Goal: Use online tool/utility: Utilize a website feature to perform a specific function

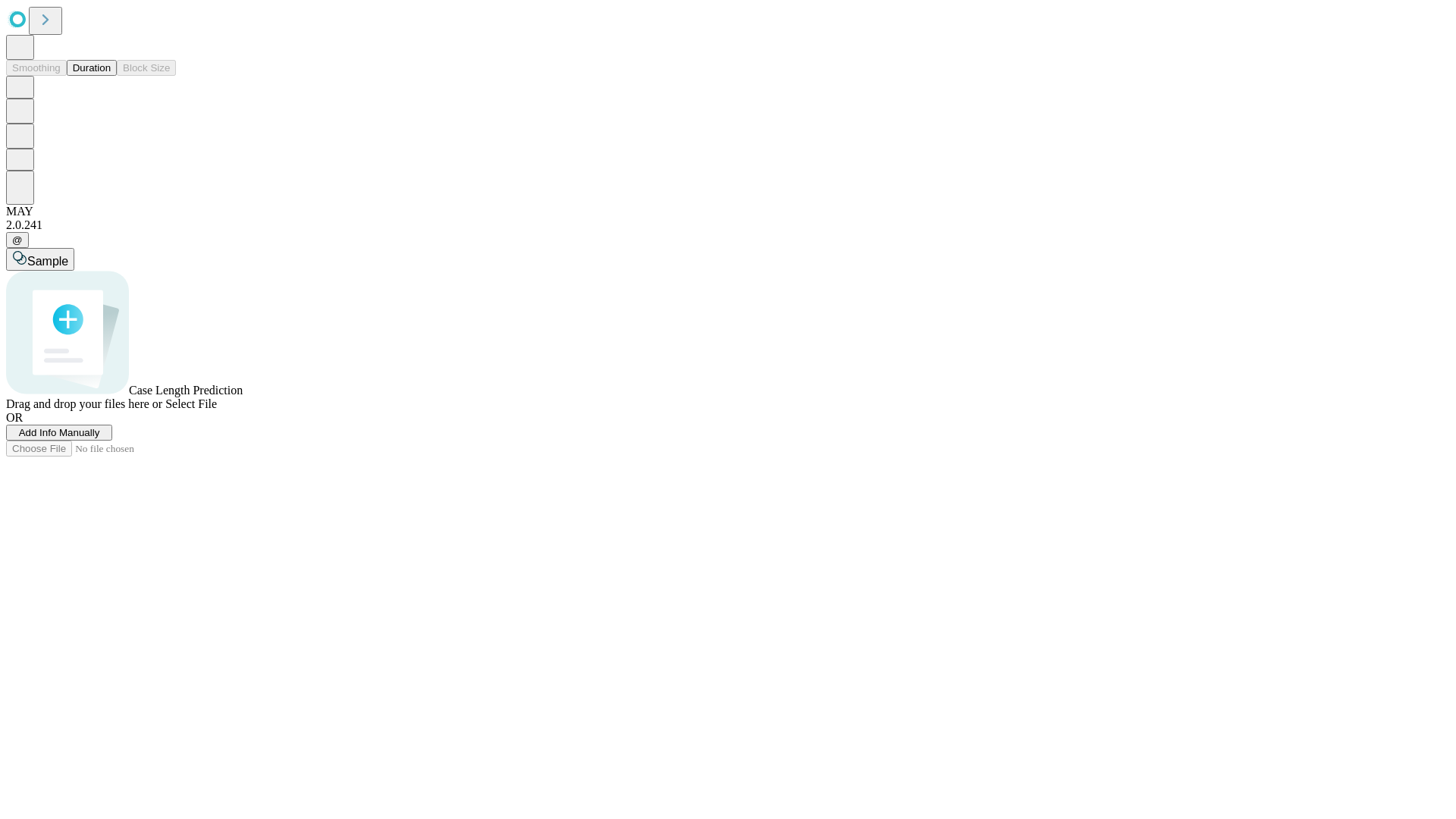
click at [110, 76] on button "Duration" at bounding box center [92, 68] width 50 height 16
click at [217, 410] on span "Select File" at bounding box center [191, 404] width 52 height 12
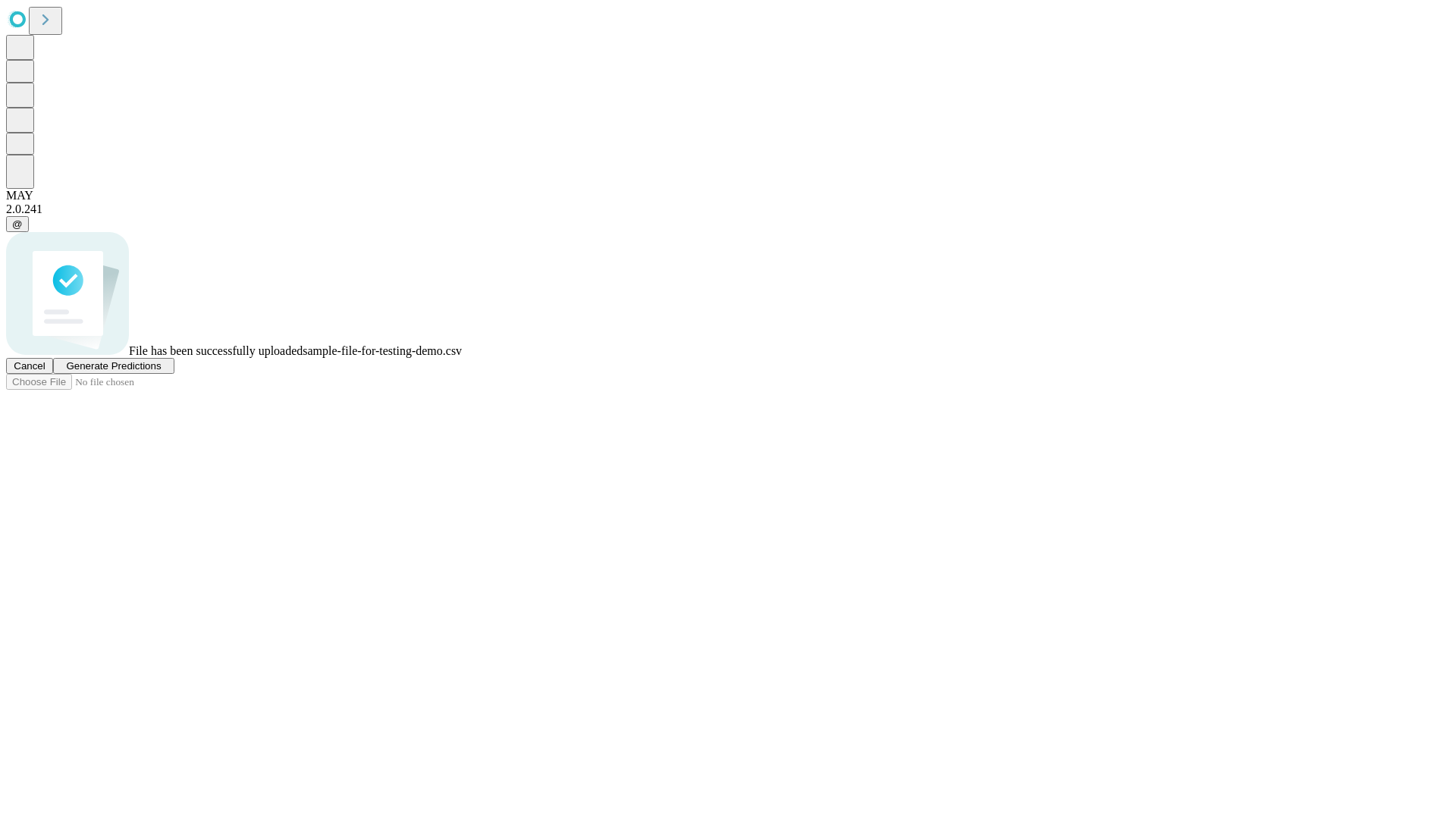
click at [161, 372] on span "Generate Predictions" at bounding box center [113, 365] width 95 height 12
